Goal: Task Accomplishment & Management: Use online tool/utility

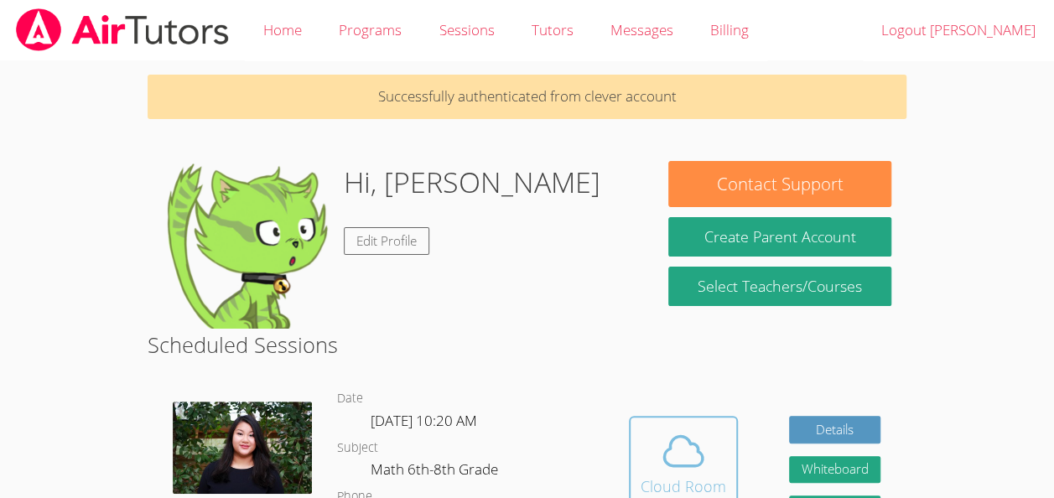
click at [704, 465] on icon at bounding box center [683, 451] width 47 height 47
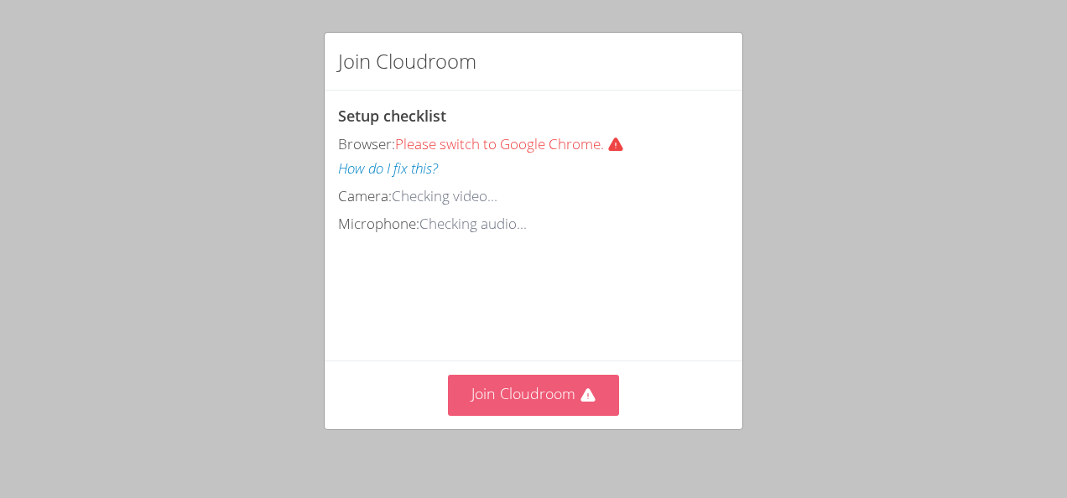
click at [462, 388] on button "Join Cloudroom" at bounding box center [534, 395] width 172 height 41
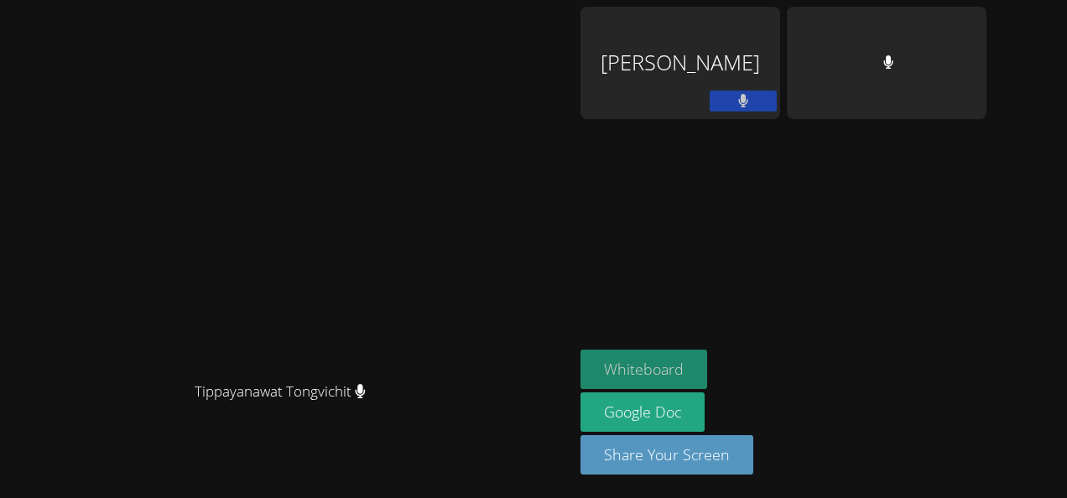
click at [707, 367] on button "Whiteboard" at bounding box center [643, 369] width 127 height 39
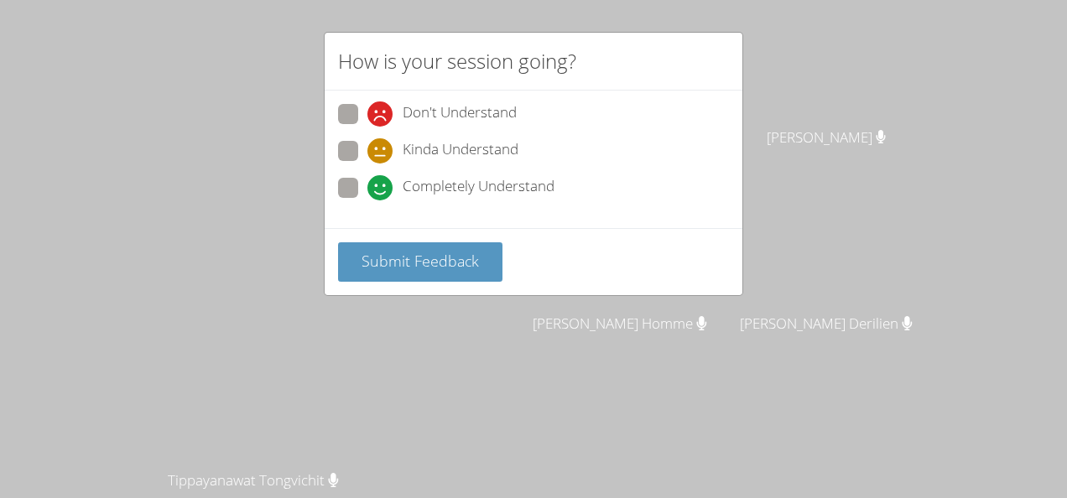
click at [361, 174] on div "Don't Understand Kinda Understand Completely Understand" at bounding box center [533, 156] width 391 height 104
click at [367, 200] on span at bounding box center [367, 200] width 0 height 0
click at [367, 185] on input "Completely Understand" at bounding box center [374, 185] width 14 height 14
radio input "true"
click at [375, 238] on div "Submit Feedback" at bounding box center [534, 261] width 418 height 67
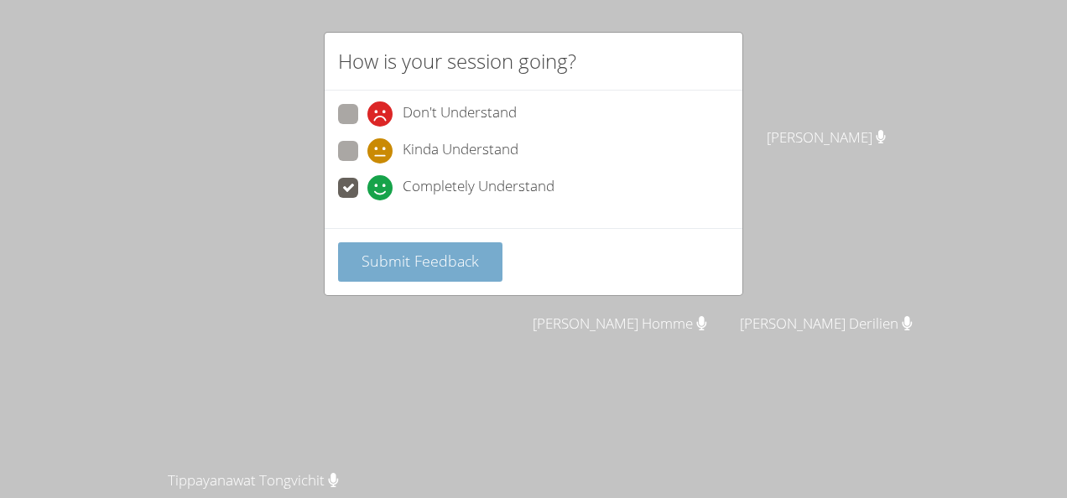
click at [382, 245] on button "Submit Feedback" at bounding box center [420, 261] width 164 height 39
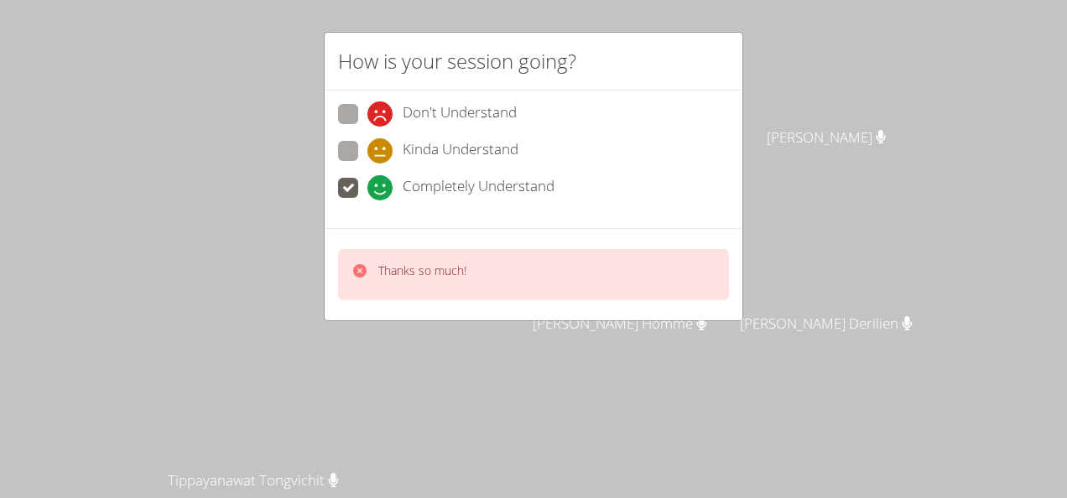
click at [451, 268] on p "Thanks so much!" at bounding box center [422, 270] width 88 height 17
